Goal: Navigation & Orientation: Find specific page/section

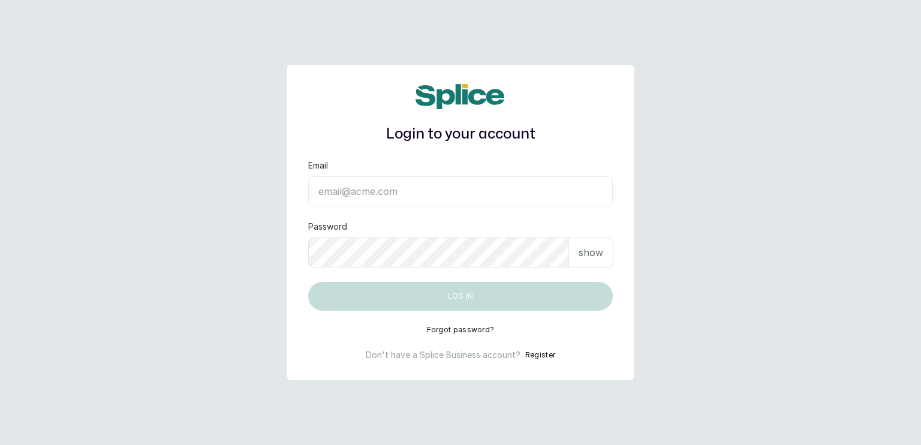
type input "sanctuarybywh@gmail.com"
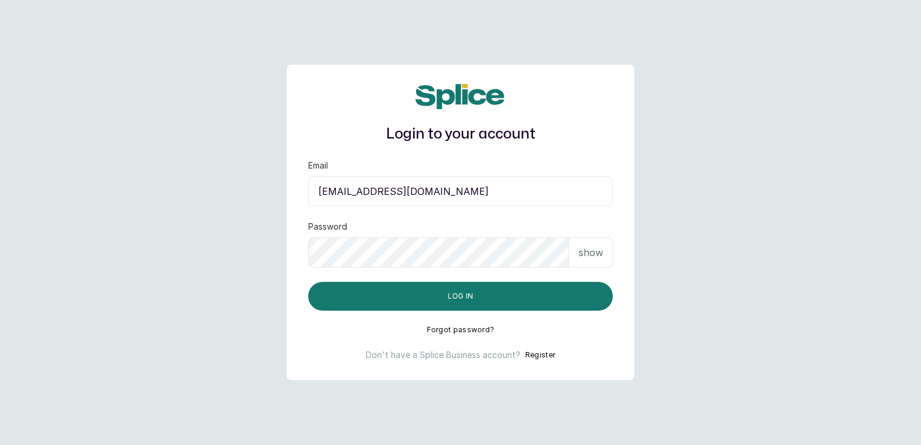
click at [594, 251] on p "show" at bounding box center [591, 252] width 25 height 14
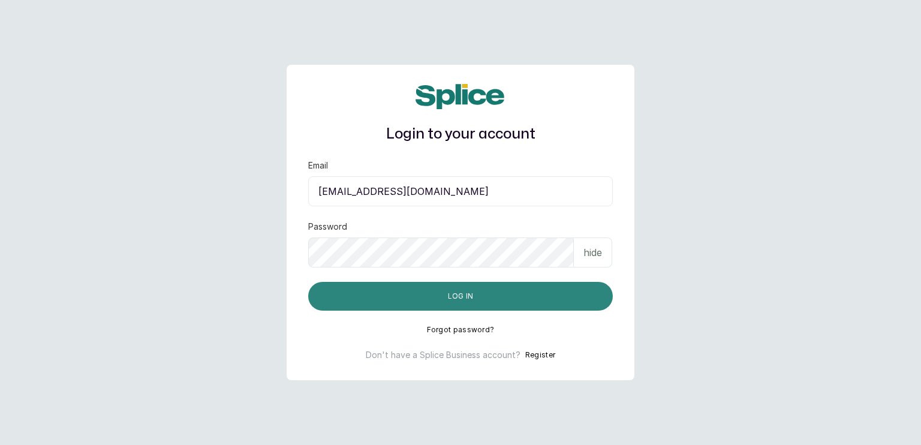
click at [471, 291] on button "Log in" at bounding box center [460, 296] width 305 height 29
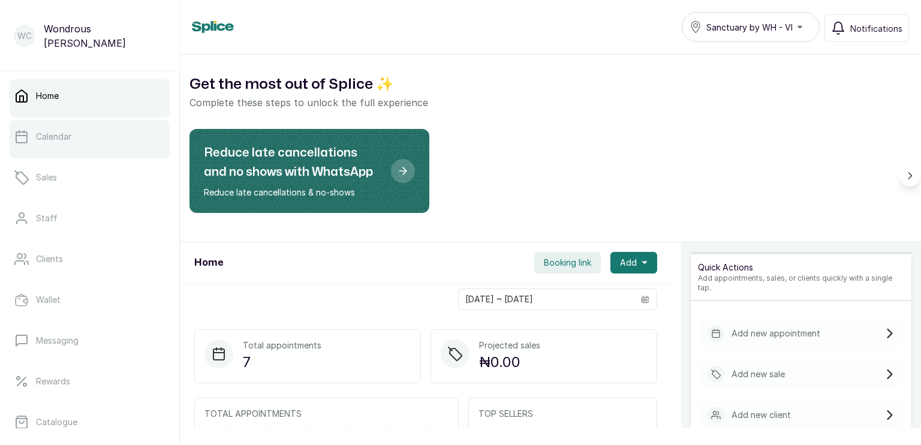
click at [101, 133] on link "Calendar" at bounding box center [90, 137] width 160 height 34
